Goal: Transaction & Acquisition: Purchase product/service

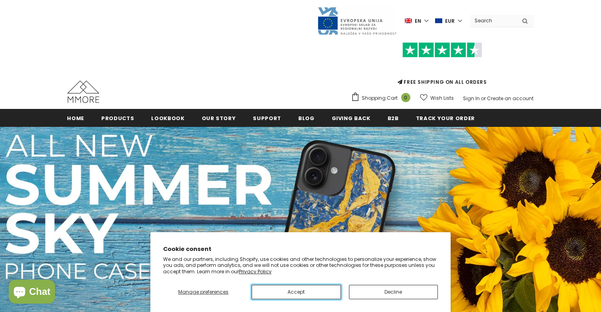
drag, startPoint x: 302, startPoint y: 290, endPoint x: 302, endPoint y: 284, distance: 5.6
click at [302, 290] on button "Accept" at bounding box center [296, 292] width 89 height 14
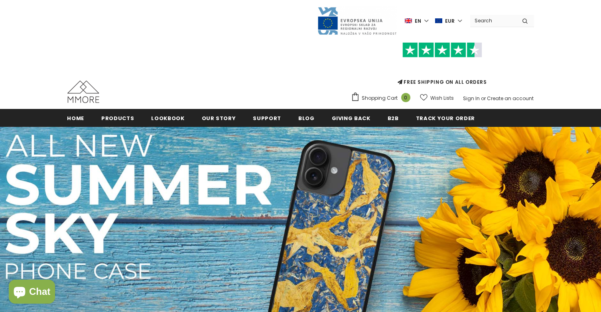
click at [426, 18] on label "en" at bounding box center [418, 21] width 26 height 12
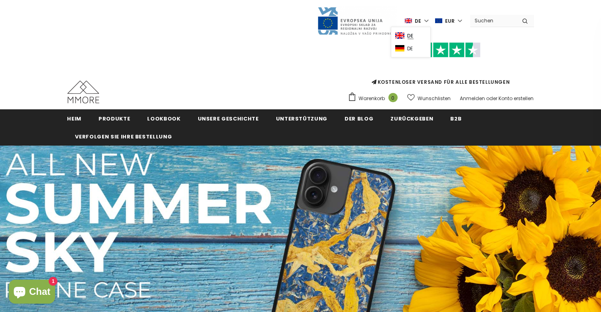
click at [413, 50] on font "de" at bounding box center [410, 48] width 6 height 7
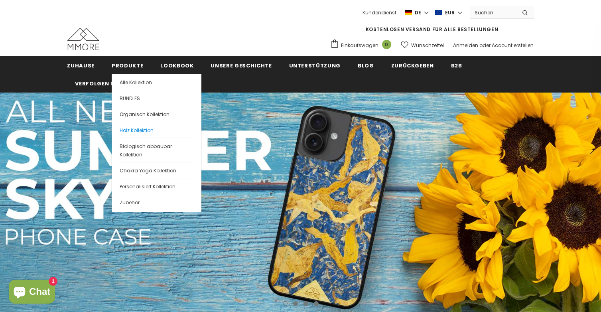
click at [133, 130] on span "Holz Kollektion" at bounding box center [137, 130] width 34 height 7
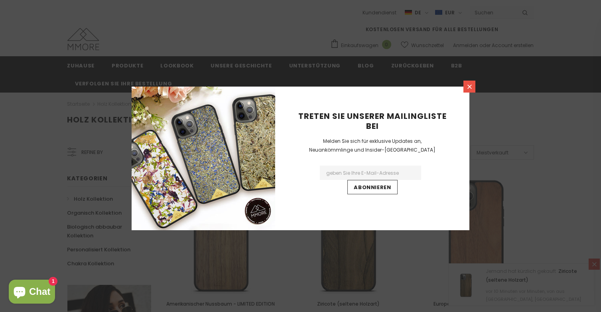
click at [469, 88] on icon at bounding box center [469, 86] width 7 height 7
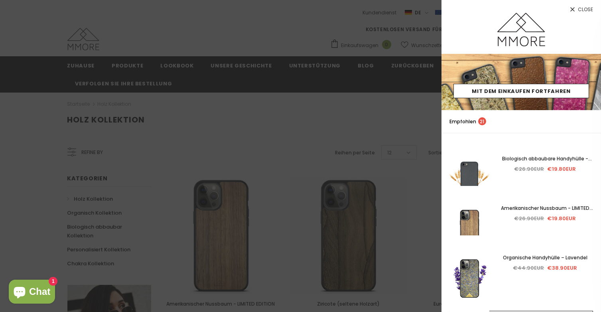
click at [581, 7] on span "Close" at bounding box center [585, 9] width 15 height 5
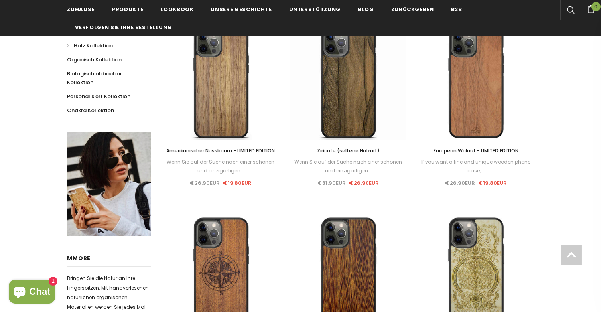
scroll to position [159, 0]
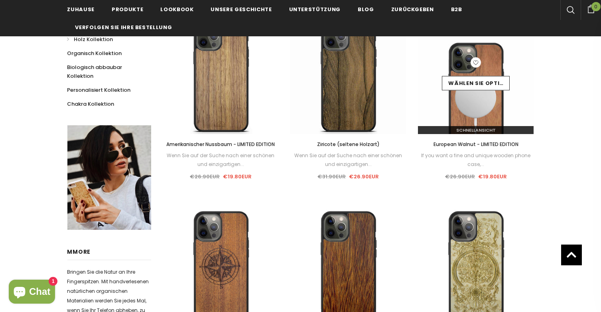
click at [458, 112] on img at bounding box center [476, 76] width 116 height 116
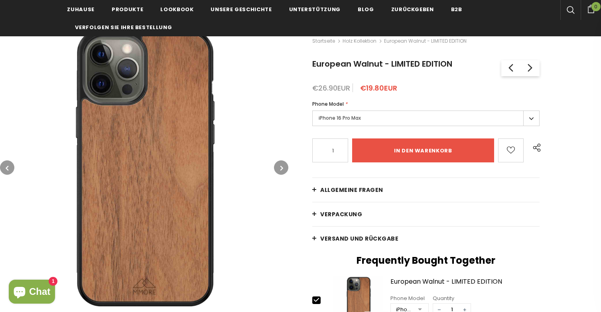
scroll to position [80, 0]
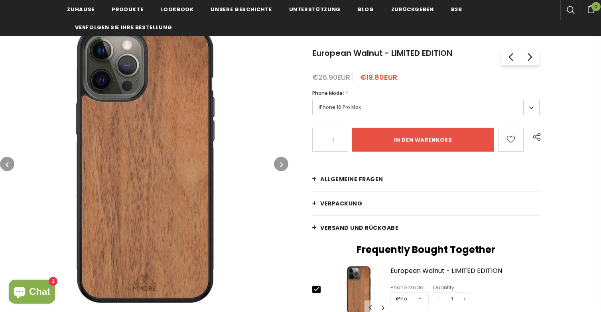
click at [383, 108] on label "iPhone 16 Pro Max" at bounding box center [425, 108] width 227 height 16
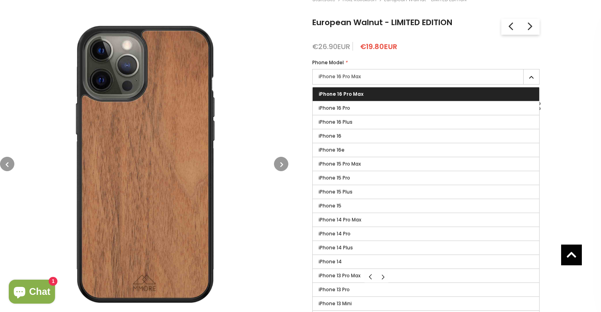
scroll to position [39, 0]
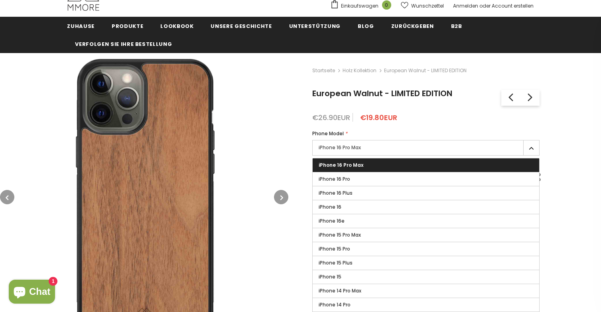
click at [582, 130] on div "Startseite Holz Kollektion European Walnut - LIMITED EDITION European Walnut - …" at bounding box center [444, 298] width 313 height 490
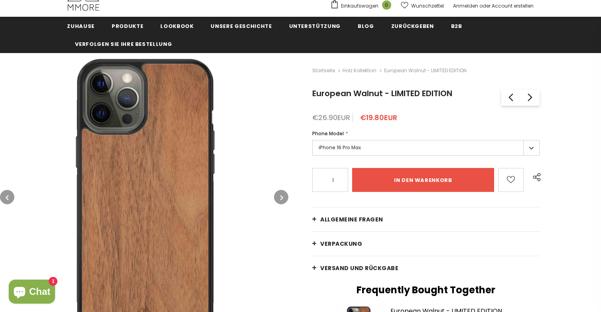
click at [277, 195] on button "button" at bounding box center [281, 197] width 14 height 14
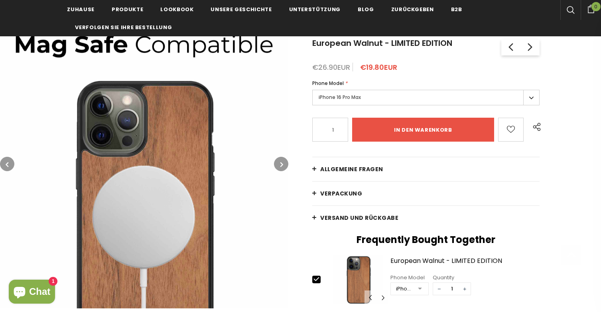
scroll to position [159, 0]
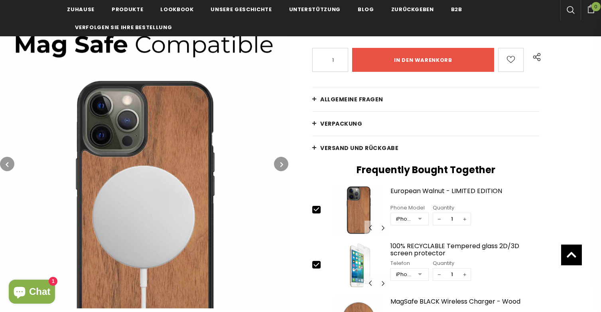
click at [282, 165] on icon "button" at bounding box center [281, 165] width 3 height 8
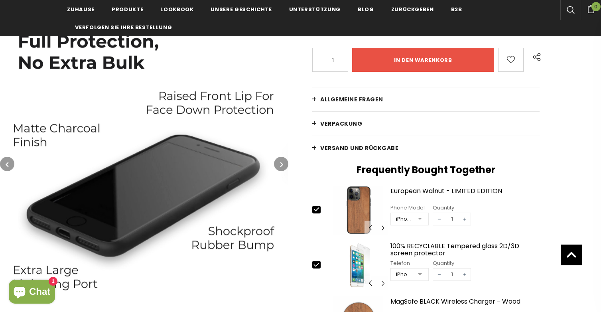
click at [282, 165] on icon "button" at bounding box center [281, 165] width 3 height 8
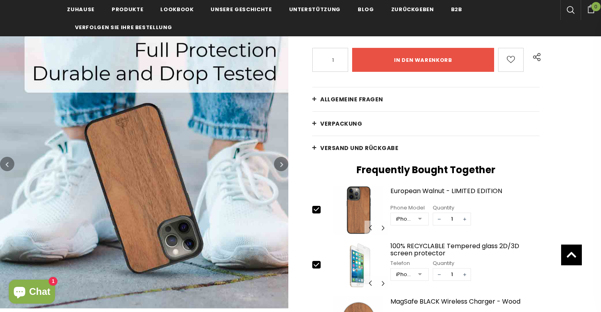
click at [282, 165] on icon "button" at bounding box center [281, 165] width 3 height 8
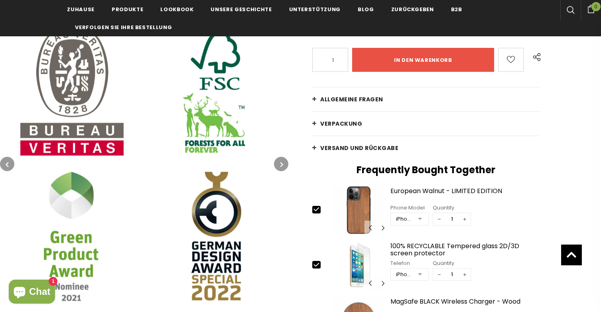
click at [282, 165] on icon "button" at bounding box center [281, 165] width 3 height 8
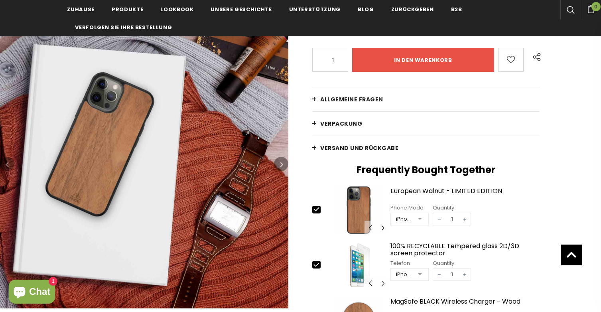
click at [282, 165] on icon "button" at bounding box center [281, 165] width 3 height 8
